Goal: Task Accomplishment & Management: Manage account settings

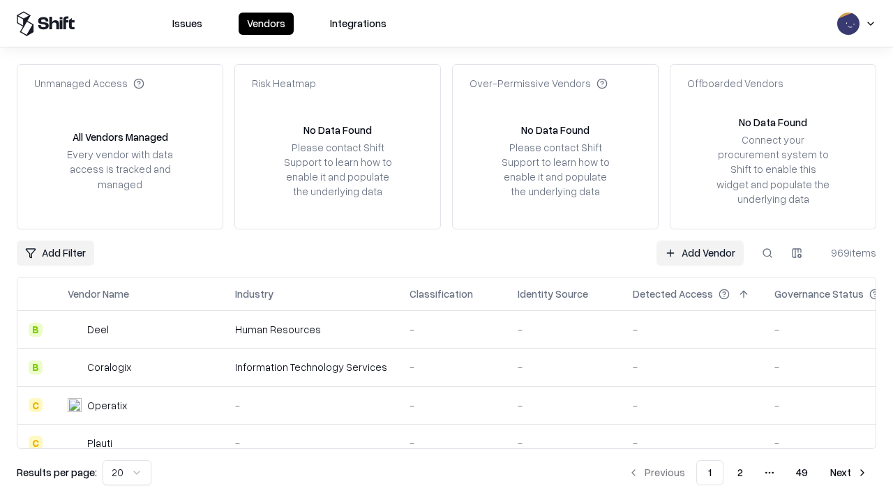
click at [700, 252] on link "Add Vendor" at bounding box center [699, 253] width 87 height 25
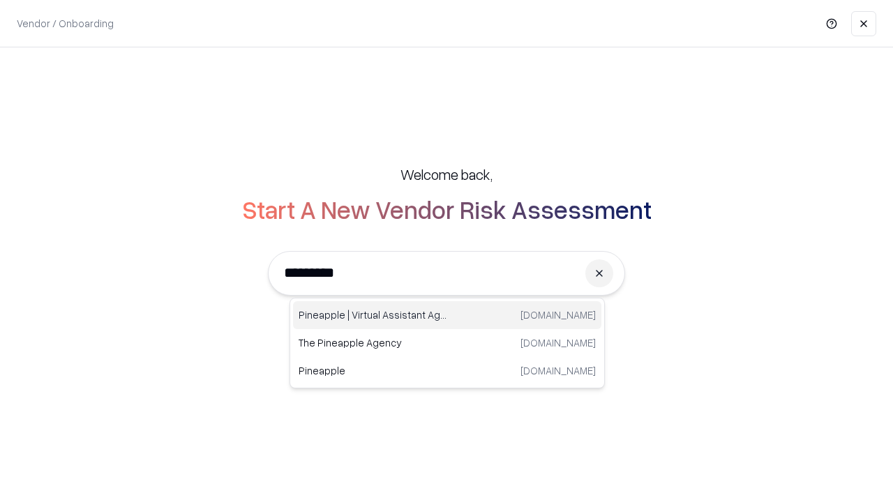
click at [447, 315] on div "Pineapple | Virtual Assistant Agency trypineapple.com" at bounding box center [447, 315] width 308 height 28
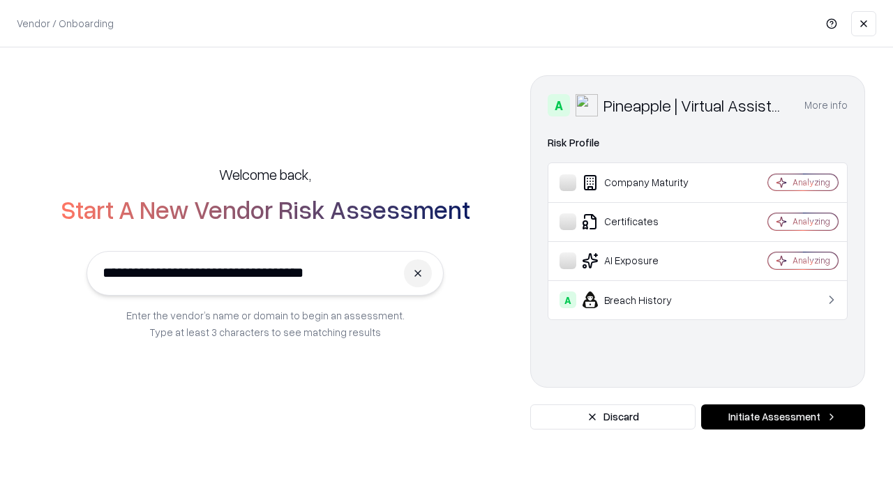
type input "**********"
click at [783, 417] on button "Initiate Assessment" at bounding box center [783, 417] width 164 height 25
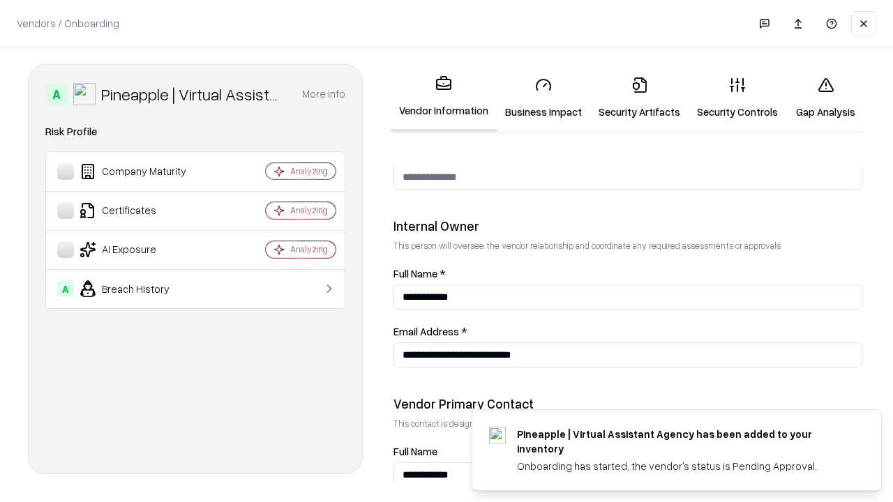
scroll to position [723, 0]
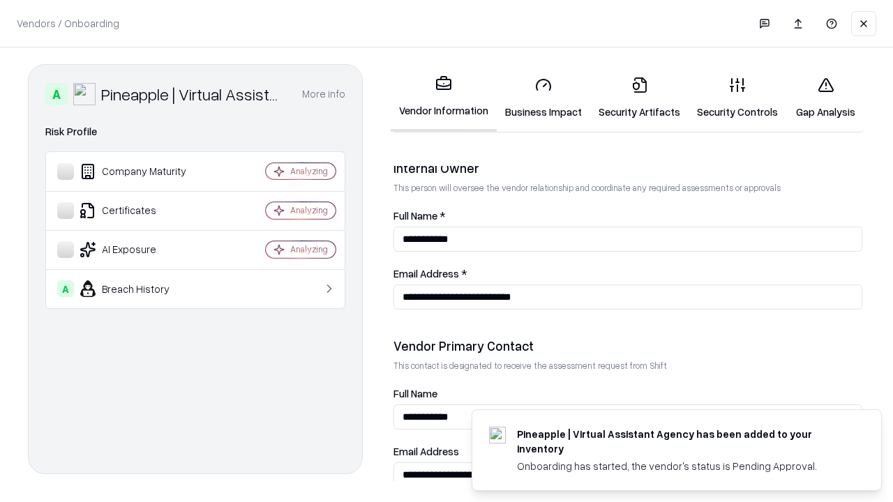
click at [639, 98] on link "Security Artifacts" at bounding box center [639, 98] width 98 height 65
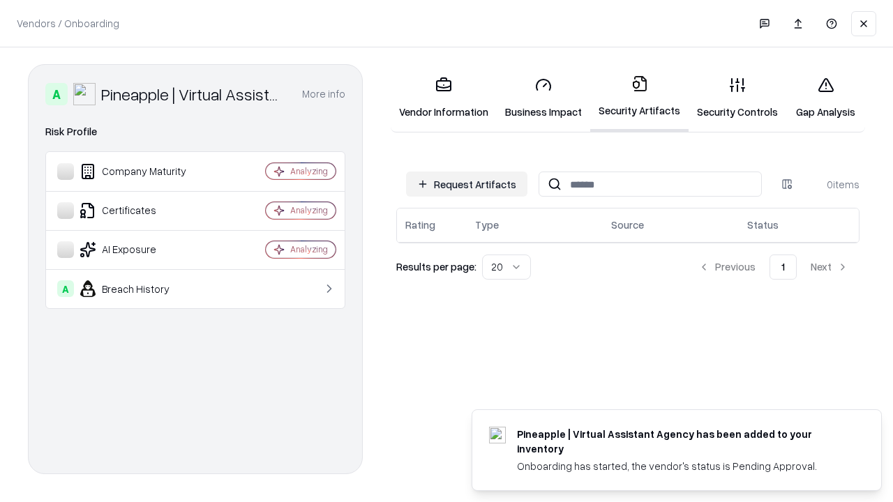
click at [467, 184] on button "Request Artifacts" at bounding box center [466, 184] width 121 height 25
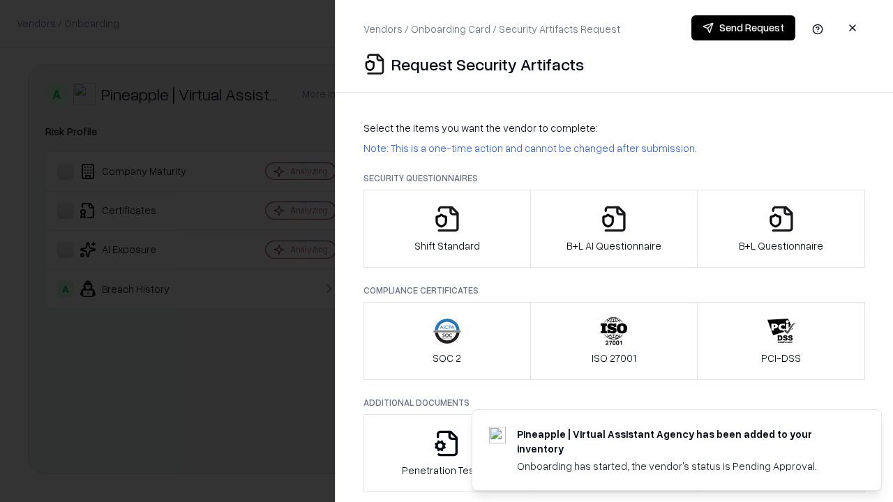
click at [780, 229] on icon "button" at bounding box center [781, 219] width 28 height 28
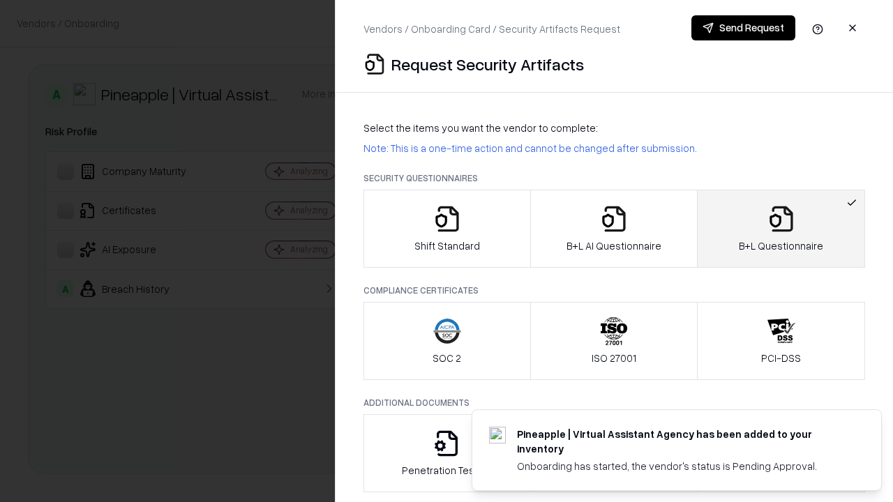
click at [613, 229] on icon "button" at bounding box center [614, 219] width 28 height 28
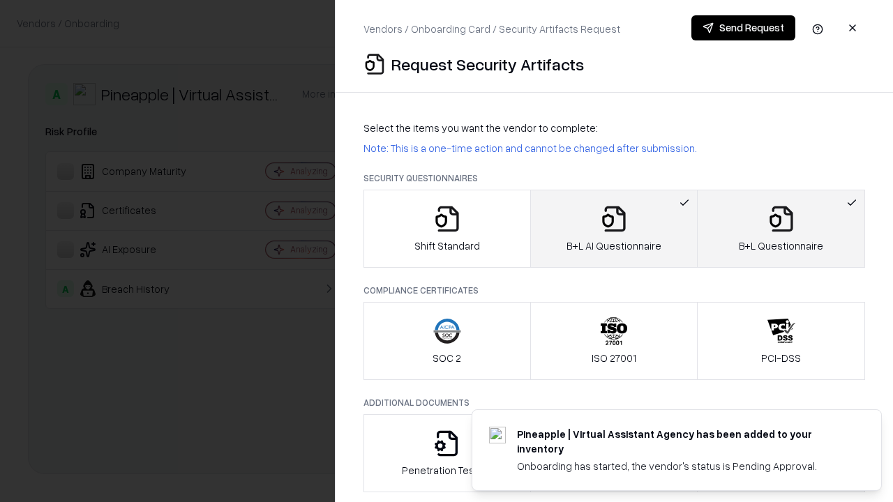
click at [743, 28] on button "Send Request" at bounding box center [743, 27] width 104 height 25
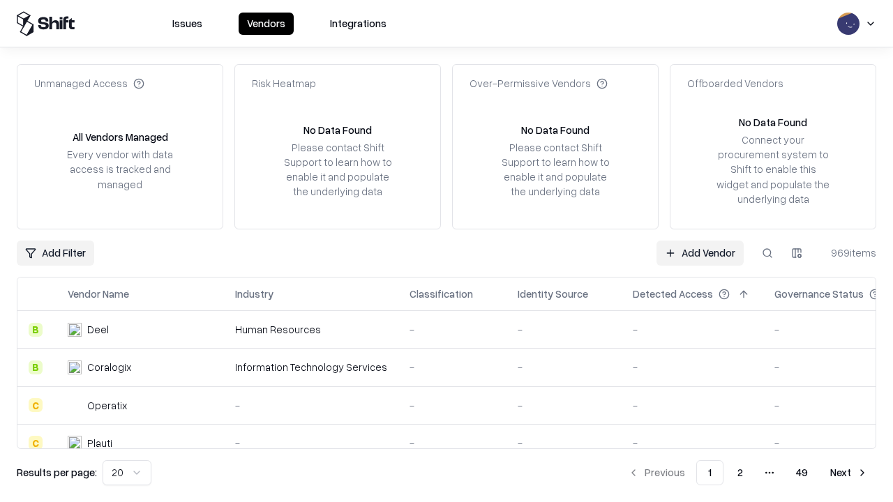
click at [767, 252] on button at bounding box center [767, 253] width 25 height 25
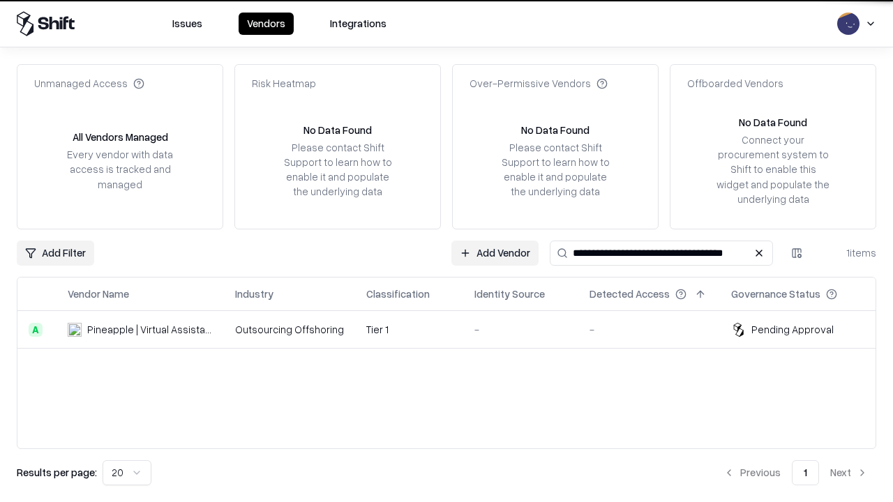
type input "**********"
click at [455, 329] on td "Tier 1" at bounding box center [409, 330] width 108 height 38
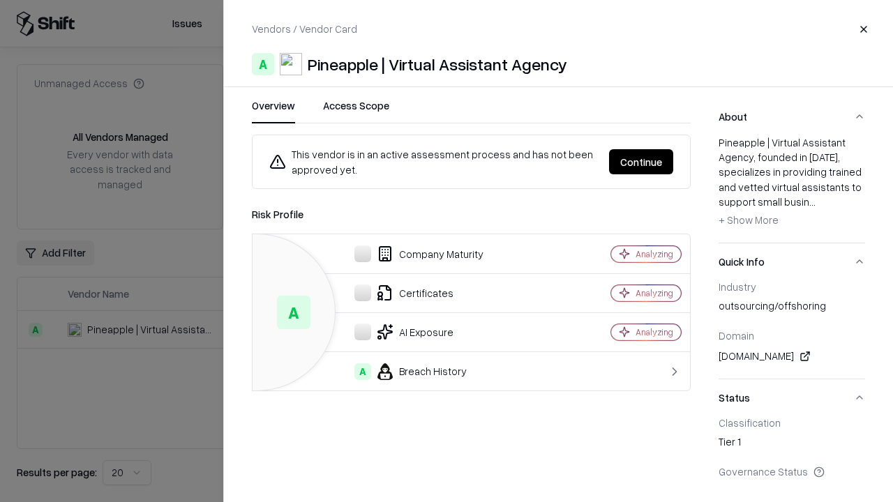
click at [641, 162] on button "Continue" at bounding box center [641, 161] width 64 height 25
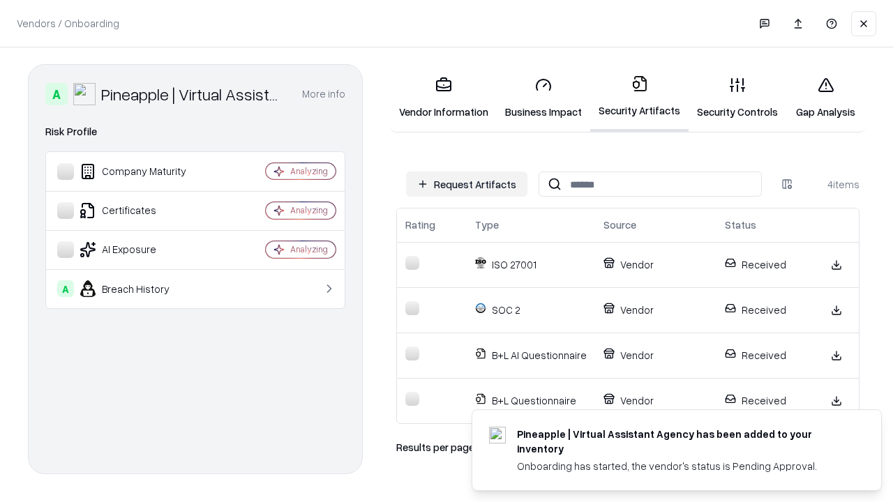
click at [825, 98] on link "Gap Analysis" at bounding box center [825, 98] width 79 height 65
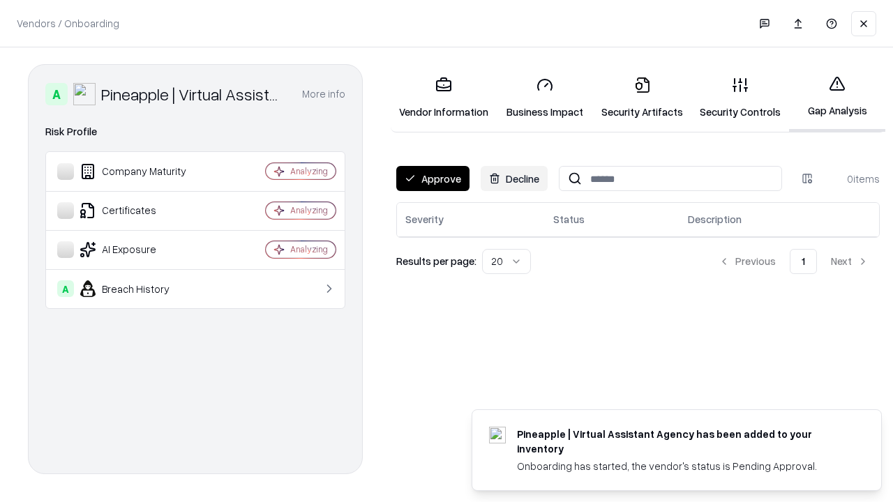
click at [432, 179] on button "Approve" at bounding box center [432, 178] width 73 height 25
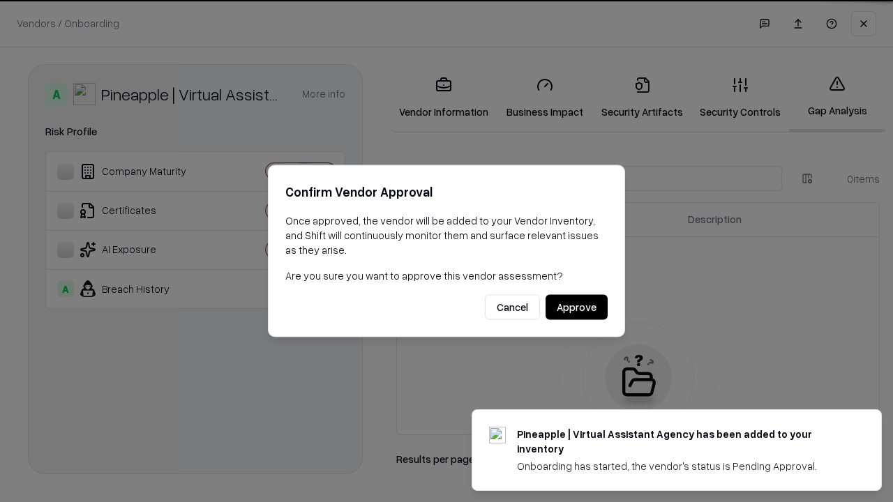
click at [576, 307] on button "Approve" at bounding box center [576, 307] width 62 height 25
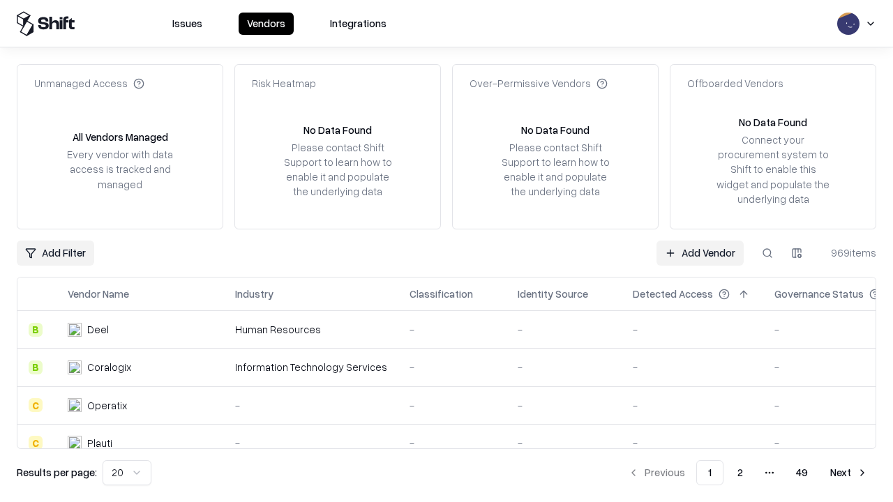
type input "**********"
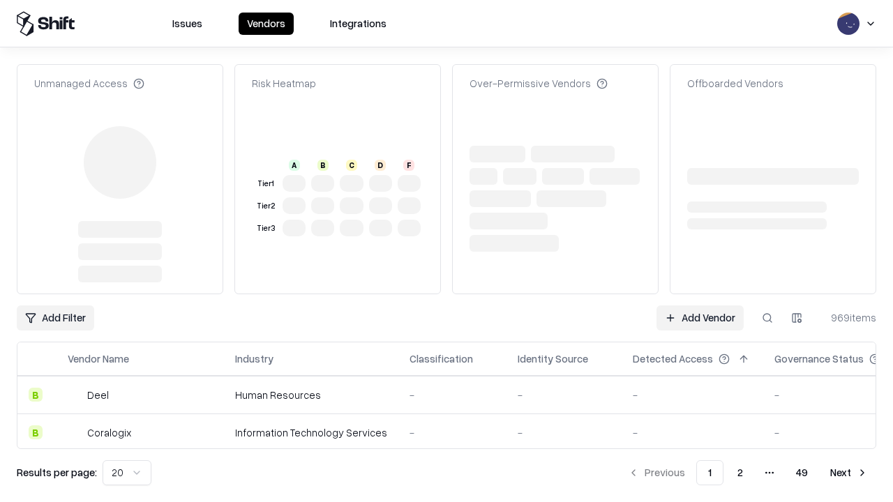
click at [700, 305] on link "Add Vendor" at bounding box center [699, 317] width 87 height 25
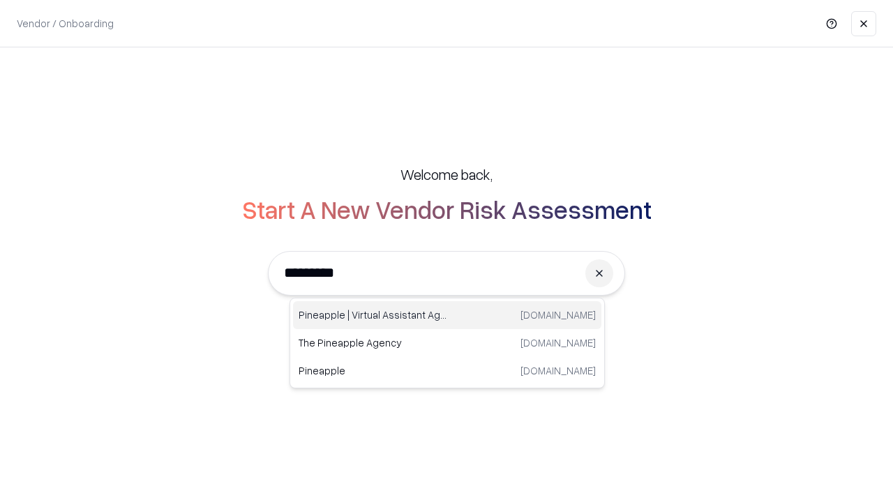
click at [447, 315] on div "Pineapple | Virtual Assistant Agency [DOMAIN_NAME]" at bounding box center [447, 315] width 308 height 28
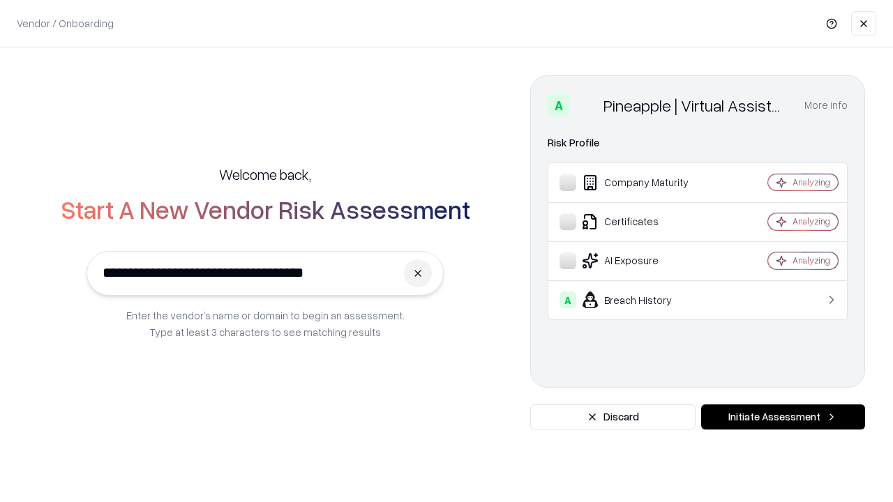
type input "**********"
click at [783, 417] on button "Initiate Assessment" at bounding box center [783, 417] width 164 height 25
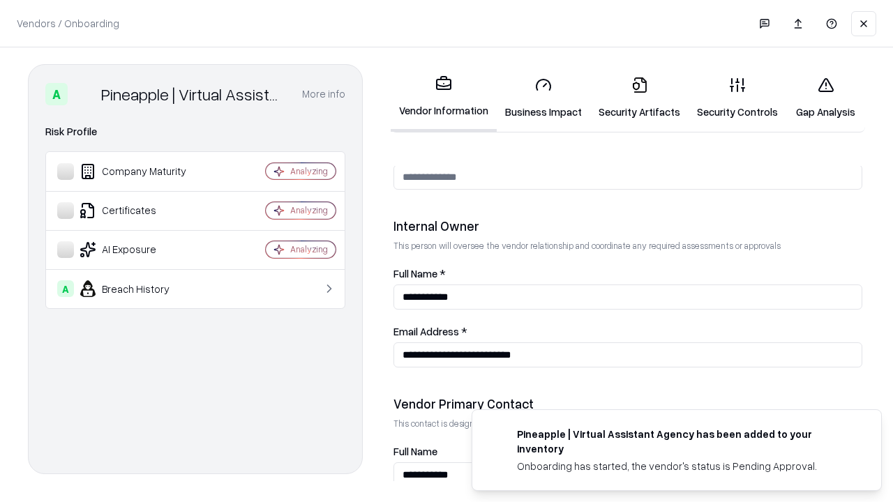
scroll to position [723, 0]
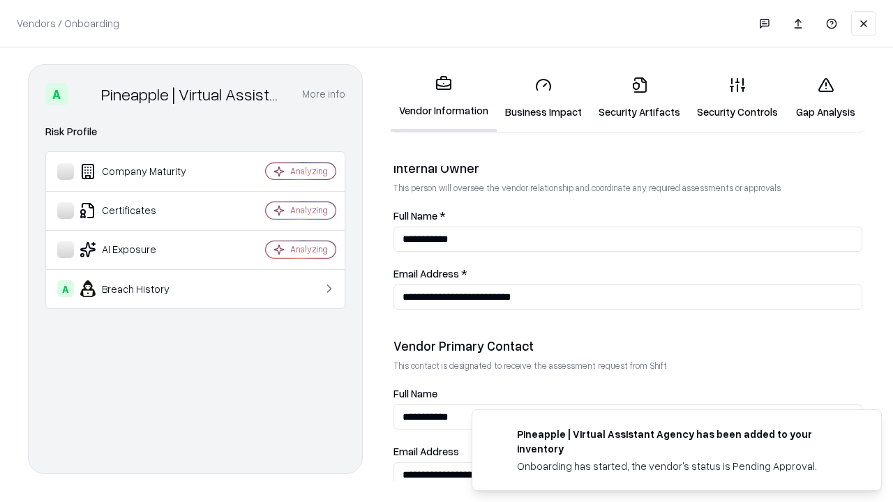
click at [825, 98] on link "Gap Analysis" at bounding box center [825, 98] width 79 height 65
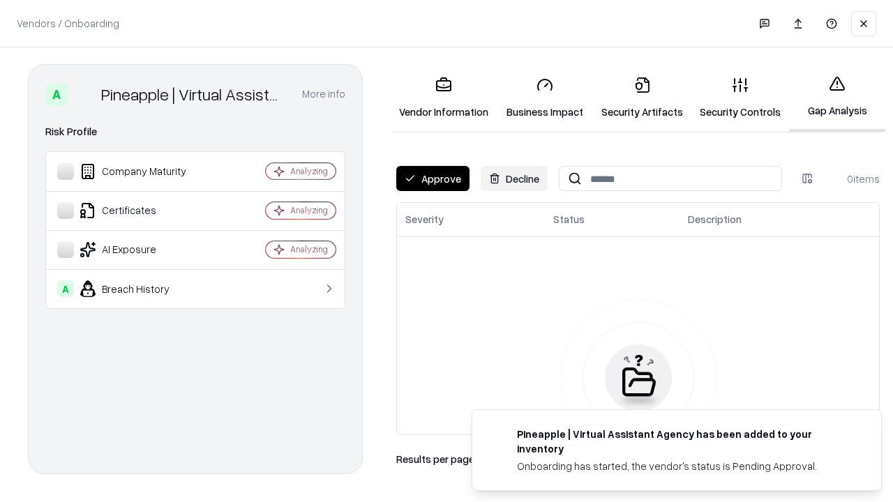
click at [432, 179] on button "Approve" at bounding box center [432, 178] width 73 height 25
